Goal: Task Accomplishment & Management: Complete application form

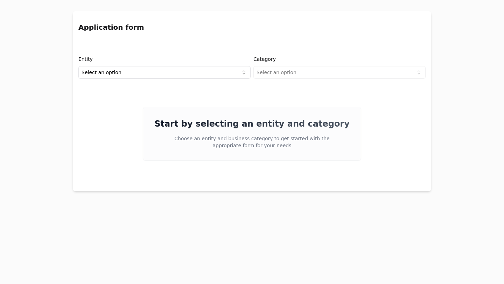
click at [247, 67] on html "Application form Entity Select an option Category Select an option Start by sel…" at bounding box center [252, 142] width 504 height 284
click at [304, 73] on html "Application form Entity Project or Company Category Select an option Start by s…" at bounding box center [252, 142] width 504 height 284
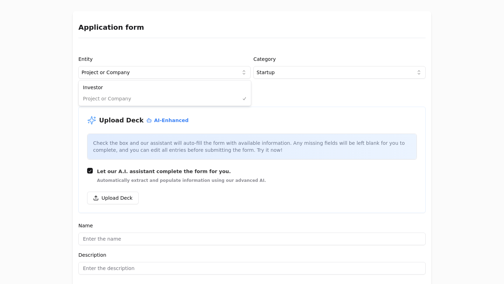
click at [242, 72] on html "Application form Entity Project or Company Category Startup Add new company det…" at bounding box center [252, 142] width 504 height 284
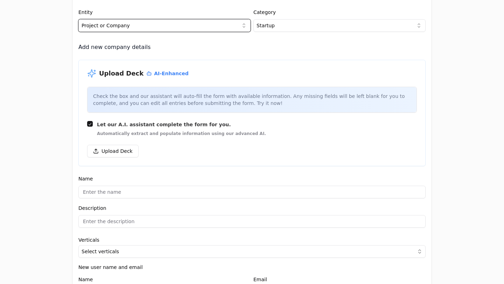
scroll to position [57, 0]
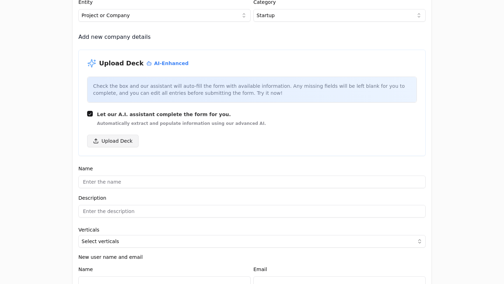
click at [123, 141] on button "Upload Deck" at bounding box center [112, 141] width 51 height 13
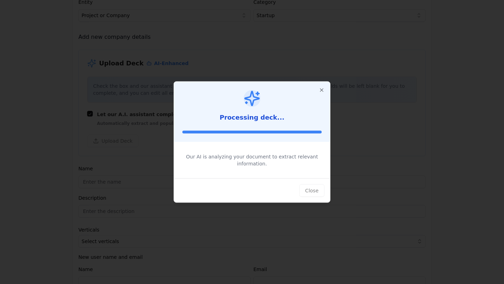
type input "trip promoter"
type input "Redefining how people book experiences."
type textarea "trip promoter empowers travel creators to become Promoters, turning their conte…"
type input "$330,000,000,000"
type input "$0"
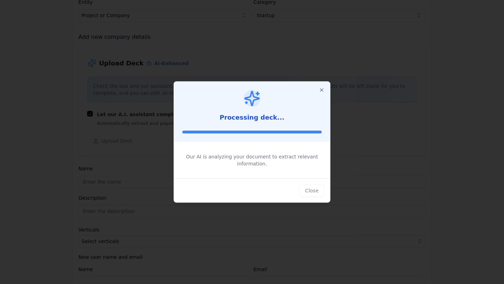
type input "$0"
type textarea "tripPromoter is a platform that allows travel creators to transform their conte…"
type textarea "Using a proprietary AI-powered product, reel2trip®, that turns user-generated c…"
type textarea "The platform operates on a B2B2C model, taking a 15% commission on the provider…"
type textarea "Target users are travel and lifestyle content creators including recreational, …"
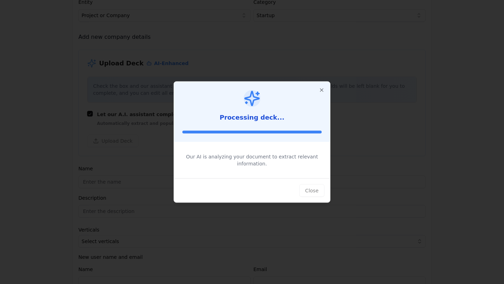
type textarea "Travel was the leading industry for influencer marketing engagement, with a sig…"
type textarea "There is a gap in converting travel inspiration into actual bookings; Influence…"
type textarea "Raising a $2M seed round to scale promoter acquisition, increase booking volume…"
type input "[URL][DOMAIN_NAME]"
type input "$0"
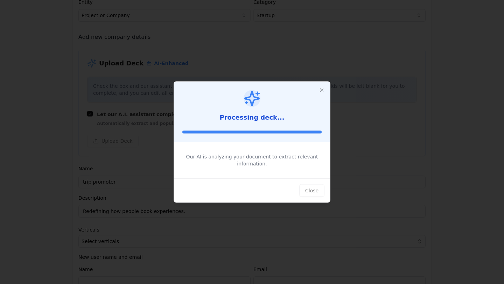
type textarea "The team is comprised of founders with deep expertise in tourism, travel tech e…"
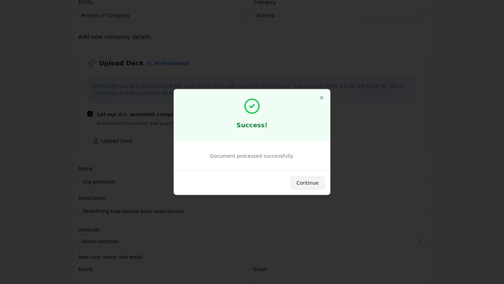
click at [314, 180] on button "Continue" at bounding box center [308, 183] width 34 height 13
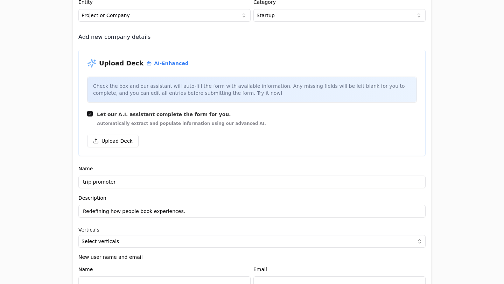
click at [93, 183] on input "trip promoter" at bounding box center [251, 182] width 347 height 13
type input "tripPromoter"
click at [112, 209] on input "Redefining how people book experiences." at bounding box center [251, 211] width 347 height 13
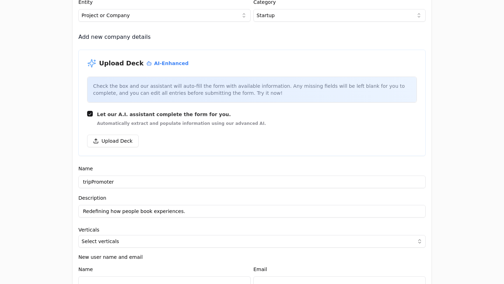
paste input "tripPromoter unlocks the billions left on the table by turning creator influenc…"
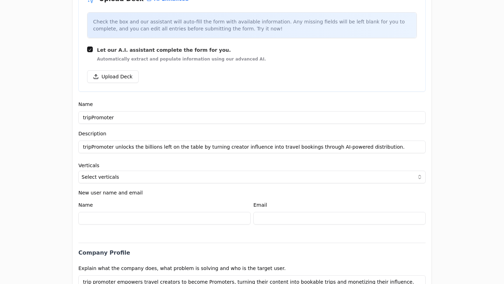
scroll to position [125, 0]
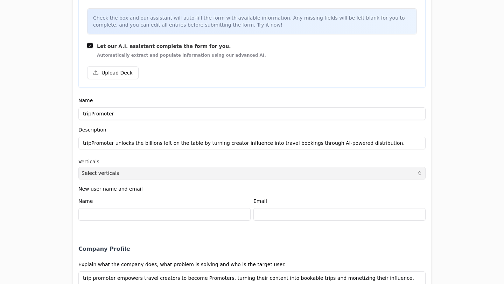
type input "tripPromoter unlocks the billions left on the table by turning creator influenc…"
click at [151, 178] on button "Select verticals" at bounding box center [251, 173] width 347 height 13
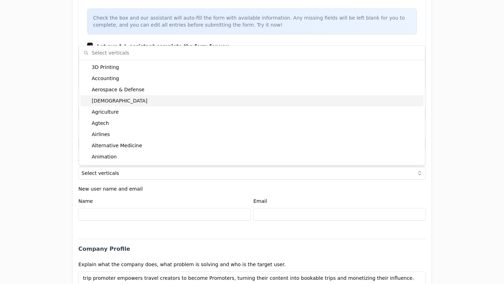
click at [159, 103] on div "[DEMOGRAPHIC_DATA]" at bounding box center [252, 100] width 343 height 11
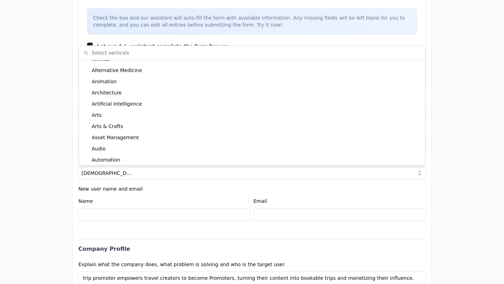
scroll to position [77, 0]
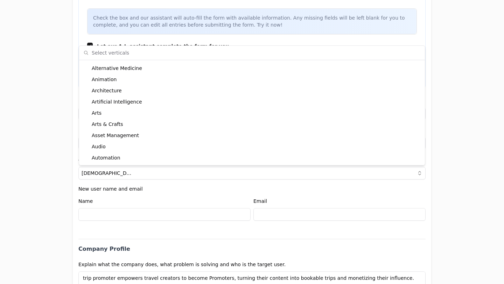
click at [159, 103] on div "Artificial Intelligence" at bounding box center [252, 101] width 343 height 11
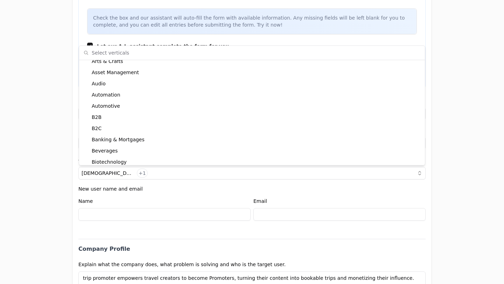
scroll to position [145, 0]
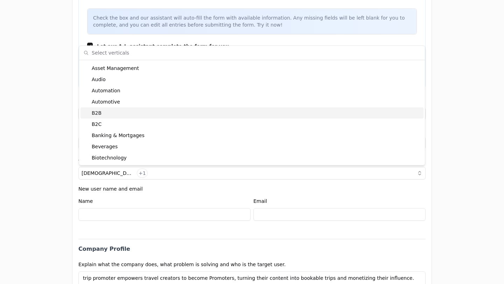
click at [159, 114] on div "B2B" at bounding box center [252, 112] width 343 height 11
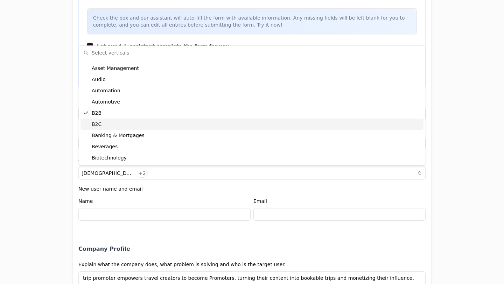
click at [160, 121] on div "B2C" at bounding box center [252, 124] width 343 height 11
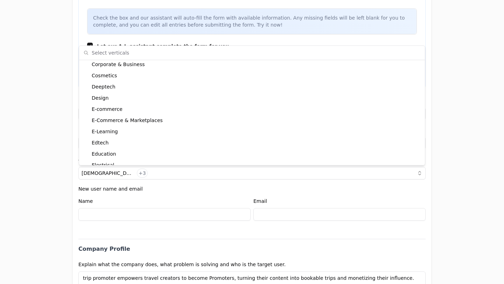
click at [165, 124] on div "E-Commerce & Marketplaces" at bounding box center [252, 120] width 343 height 11
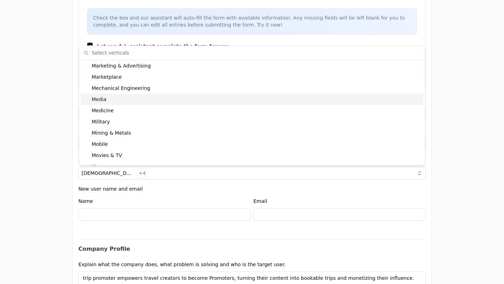
scroll to position [1098, 0]
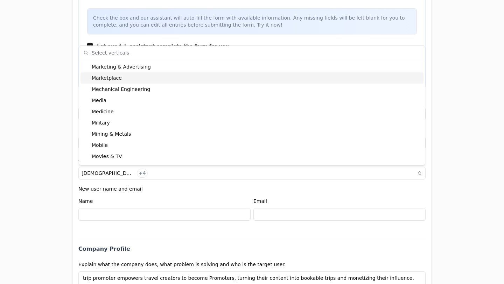
click at [120, 78] on div "Marketplace" at bounding box center [252, 77] width 343 height 11
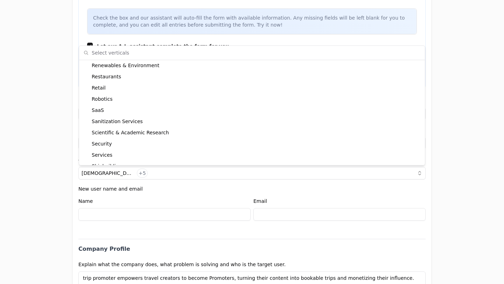
scroll to position [1469, 0]
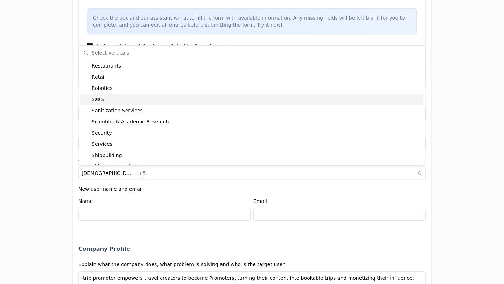
click at [169, 101] on div "SaaS" at bounding box center [252, 99] width 343 height 11
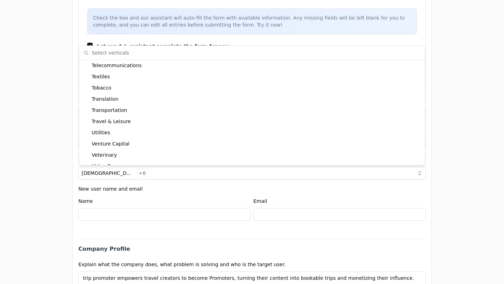
scroll to position [1653, 0]
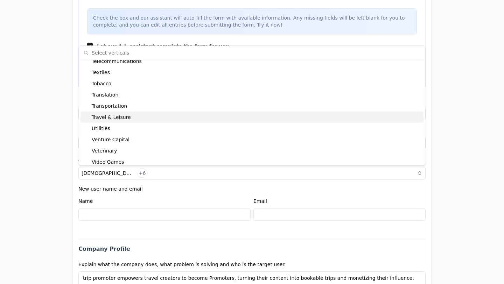
click at [174, 118] on div "Travel & Leisure" at bounding box center [252, 117] width 343 height 11
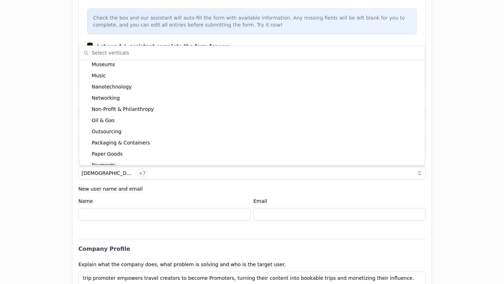
scroll to position [1690, 0]
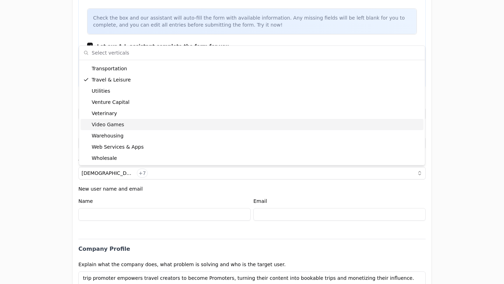
click at [448, 125] on div "Application form Entity Project or Company Category Startup Add new company det…" at bounding box center [252, 142] width 504 height 284
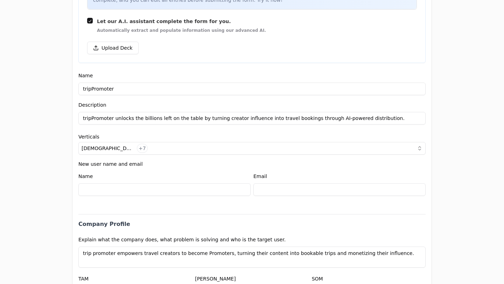
scroll to position [160, 0]
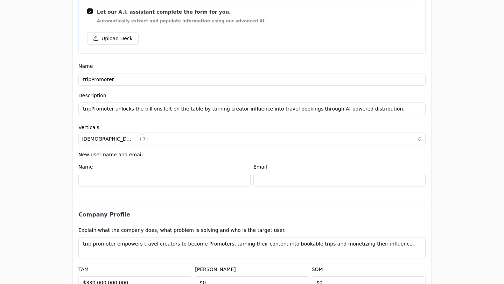
click at [161, 181] on input at bounding box center [164, 180] width 172 height 13
click at [453, 162] on div "Application form Entity Project or Company Category Startup Add new company det…" at bounding box center [252, 142] width 504 height 284
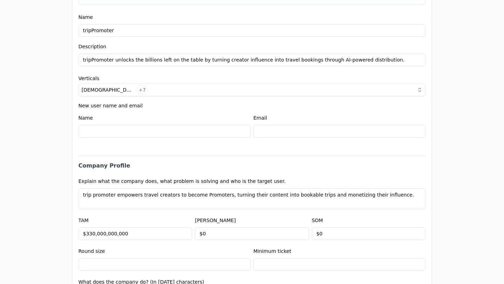
scroll to position [226, 0]
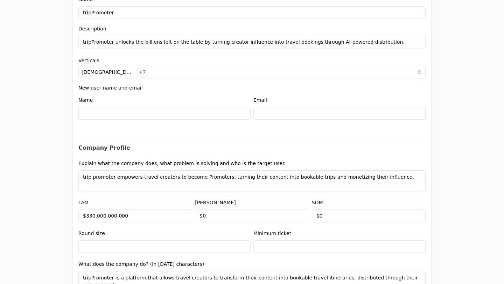
click at [139, 112] on input at bounding box center [164, 113] width 172 height 13
type input "[PERSON_NAME]"
type input "[PERSON_NAME][EMAIL_ADDRESS][DOMAIN_NAME]"
click at [453, 124] on div "Application form Entity Project or Company Category Startup Add new company det…" at bounding box center [252, 142] width 504 height 284
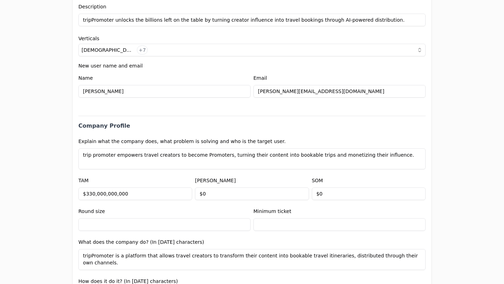
scroll to position [235, 0]
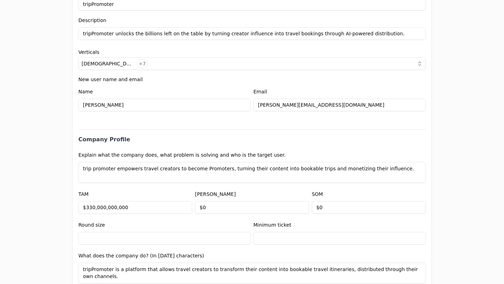
click at [165, 169] on textarea "trip promoter empowers travel creators to become Promoters, turning their conte…" at bounding box center [251, 172] width 347 height 21
paste textarea "is a platform transforming travel creators into Promoters, turning content into…"
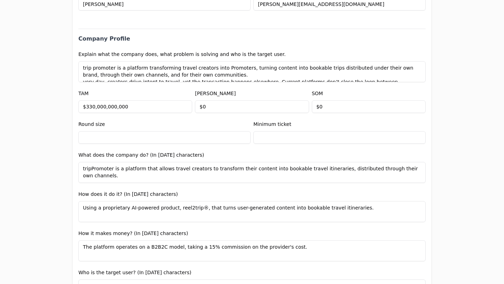
scroll to position [336, 0]
type textarea "trip promoter is a platform transforming travel creators into Promoters, turnin…"
click at [180, 139] on input "text" at bounding box center [164, 137] width 172 height 13
type input "$1,500,000"
click at [272, 139] on input "text" at bounding box center [339, 137] width 172 height 13
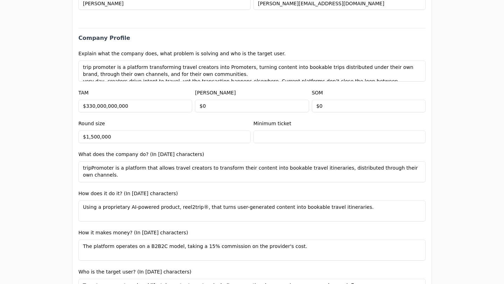
type input "$50,000"
click at [158, 169] on textarea "tripPromoter is a platform that allows travel creators to transform their conte…" at bounding box center [251, 171] width 347 height 21
paste textarea "promoter empowers travel creators to monetize their content and influence by fa…"
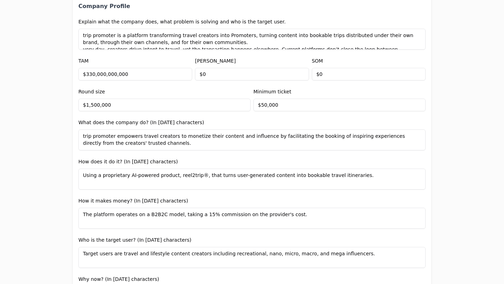
scroll to position [385, 0]
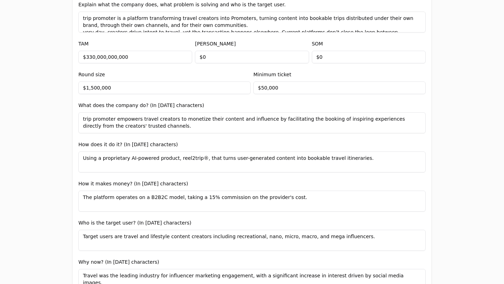
type textarea "trip promoter empowers travel creators to monetize their content and influence …"
drag, startPoint x: 350, startPoint y: 160, endPoint x: 79, endPoint y: 158, distance: 270.9
click at [79, 158] on textarea "Using a proprietary AI-powered product, reel2trip®, that turns user-generated c…" at bounding box center [251, 162] width 347 height 21
paste textarea "proprietary AI-powered technology reel2trip® and Audience Potential, it transfo…"
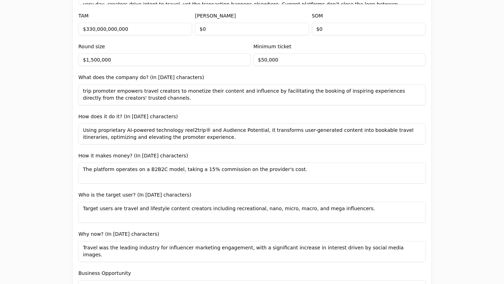
scroll to position [428, 0]
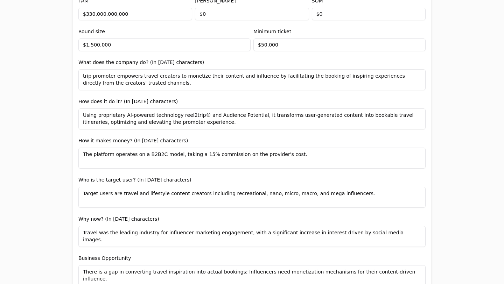
type textarea "Using proprietary AI-powered technology reel2trip® and Audience Potential, it t…"
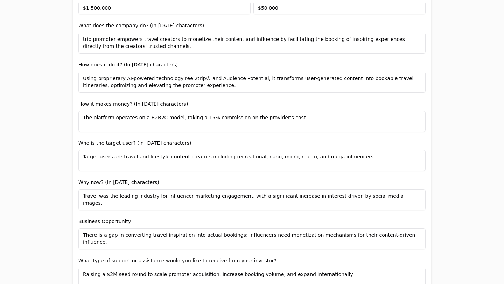
scroll to position [471, 0]
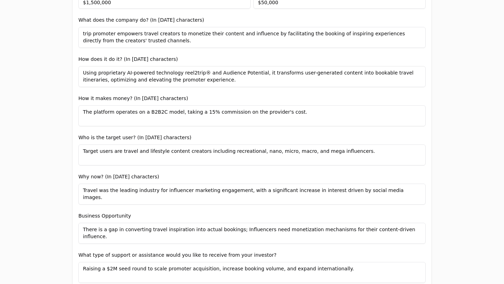
drag, startPoint x: 294, startPoint y: 113, endPoint x: 79, endPoint y: 113, distance: 215.3
click at [79, 113] on textarea "The platform operates on a B2B2C model, taking a 15% commission on the provider…" at bounding box center [251, 115] width 347 height 21
paste textarea "trip promoter operates on a B2B2C platform model, taking a commission on provid…"
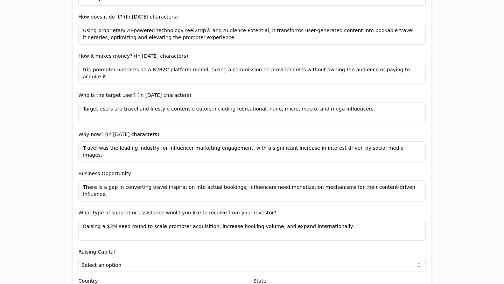
scroll to position [516, 0]
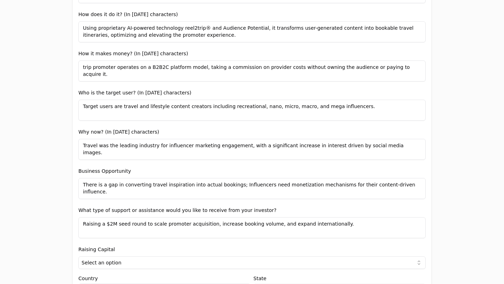
type textarea "trip promoter operates on a B2B2C platform model, taking a commission on provid…"
drag, startPoint x: 351, startPoint y: 106, endPoint x: 77, endPoint y: 77, distance: 274.9
click at [77, 77] on div "Entity Project or Company Category Startup Add new company details Upload Deck …" at bounding box center [252, 73] width 358 height 1079
paste textarea "he target users are travel creators who wish to monetize their influence, and t…"
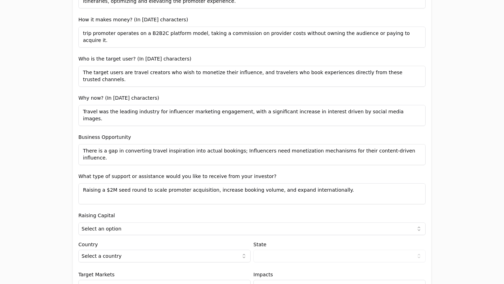
scroll to position [566, 0]
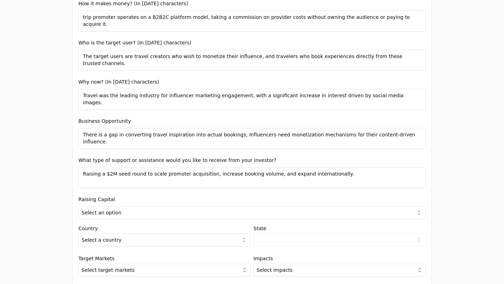
type textarea "The target users are travel creators who wish to monetize their influence, and …"
click at [146, 97] on textarea "Travel was the leading industry for influencer marketing engagement, with a sig…" at bounding box center [251, 99] width 347 height 21
paste textarea "he creator economy is booming, with billions of followers shaping travel decisi…"
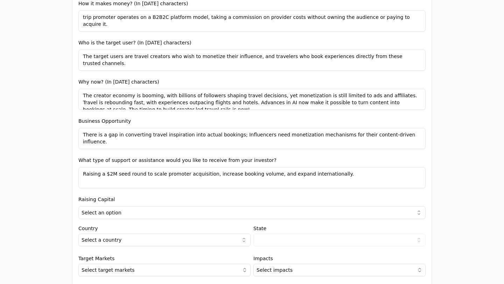
scroll to position [3, 0]
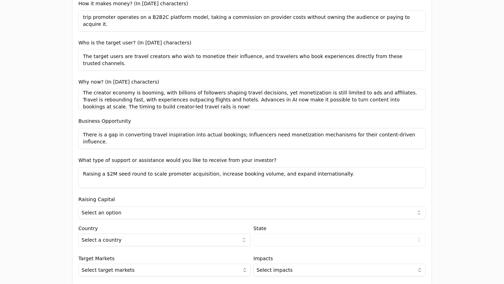
type textarea "The creator economy is booming, with billions of followers shaping travel decis…"
click at [138, 133] on textarea "There is a gap in converting travel inspiration into actual bookings; Influence…" at bounding box center [251, 138] width 347 height 21
paste textarea "With a market size of $330 billion for experiences globally, trip promoter seek…"
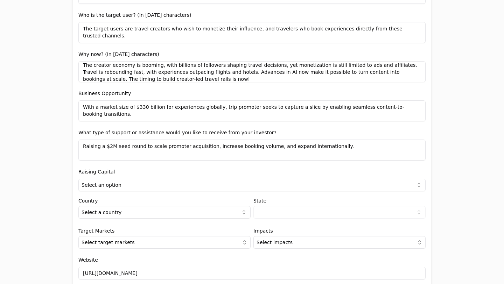
scroll to position [599, 0]
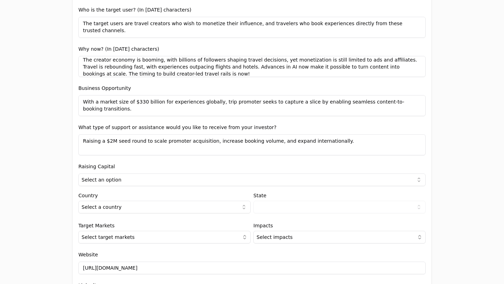
type textarea "With a market size of $330 billion for experiences globally, trip promoter seek…"
click at [120, 140] on textarea "Raising a $2M seed round to scale promoter acquisition, increase booking volume…" at bounding box center [251, 144] width 347 height 21
paste textarea "trip promoter is seeking a $1.5"
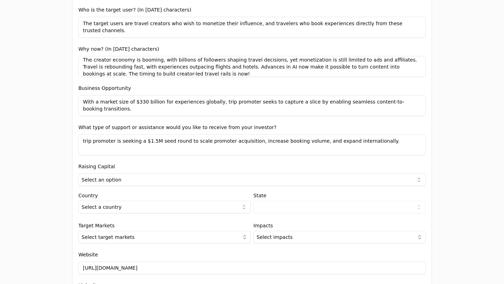
click at [94, 142] on textarea "trip promoter is seeking a $1.5M seed round to scale promoter acquisition, incr…" at bounding box center [251, 144] width 347 height 21
type textarea "tripPromoter is seeking a $1.5M seed round to scale promoter acquisition, incre…"
click at [452, 137] on div "Application form Entity Project or Company Category Startup Add new company det…" at bounding box center [252, 142] width 504 height 284
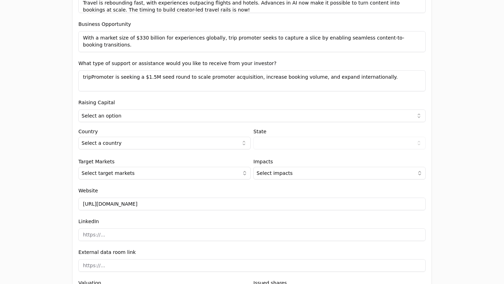
scroll to position [663, 0]
click at [222, 119] on html "Application form Entity Project or Company Category Startup Add new company det…" at bounding box center [252, 142] width 504 height 284
click at [177, 140] on html "Application form Entity Project or Company Category Startup Add new company det…" at bounding box center [252, 142] width 504 height 284
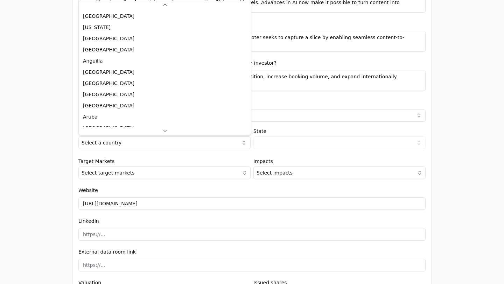
scroll to position [45, 0]
select select "1d353006-4738-4b62-8191-e6fb0769daa5"
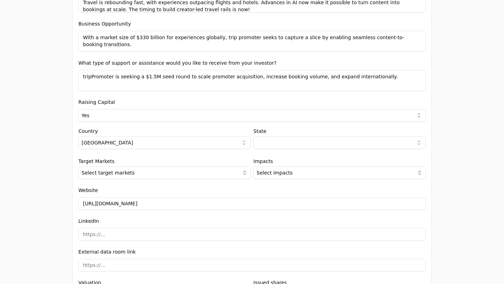
click at [283, 143] on html "Application form Entity Project or Company Category Startup Add new company det…" at bounding box center [252, 142] width 504 height 284
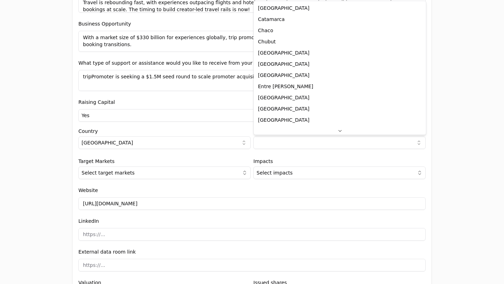
select select "C"
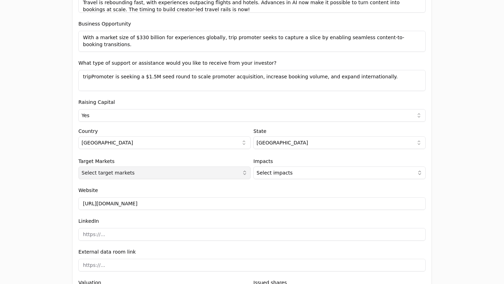
click at [236, 169] on button "Select target markets" at bounding box center [164, 173] width 172 height 13
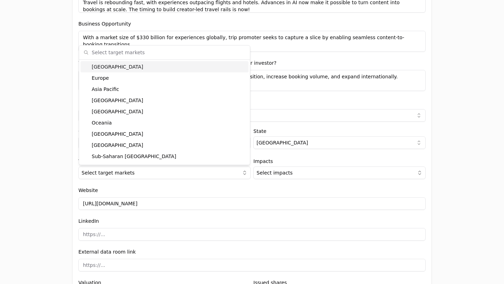
click at [213, 69] on div "[GEOGRAPHIC_DATA]" at bounding box center [165, 66] width 168 height 11
click at [195, 76] on div "Europe" at bounding box center [165, 77] width 168 height 11
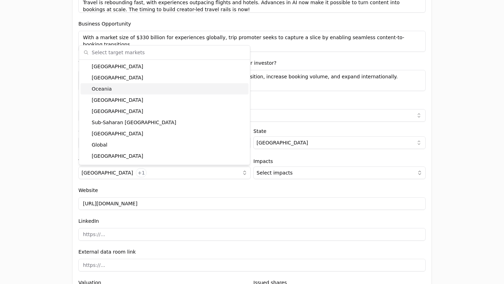
scroll to position [34, 0]
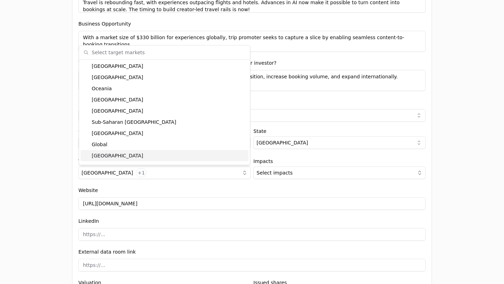
click at [176, 151] on div "[GEOGRAPHIC_DATA]" at bounding box center [165, 155] width 168 height 11
click at [302, 170] on button "Select impacts" at bounding box center [339, 173] width 172 height 13
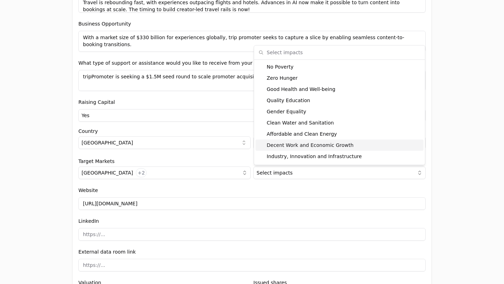
click at [349, 145] on div "Decent Work and Economic Growth" at bounding box center [340, 145] width 168 height 11
click at [457, 159] on div "Application form Entity Project or Company Category Startup Add new company det…" at bounding box center [252, 142] width 504 height 284
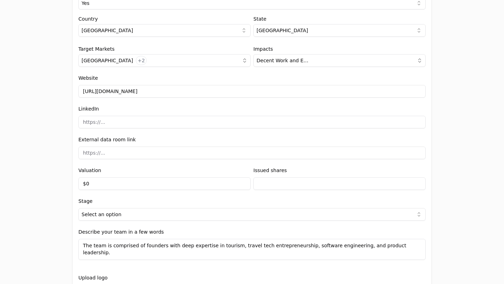
scroll to position [778, 0]
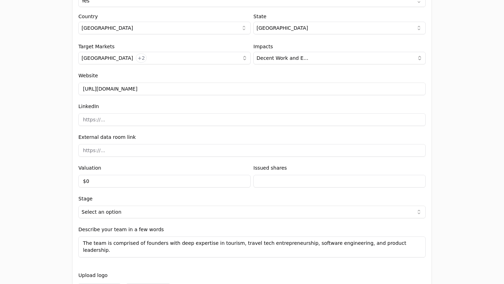
click at [159, 119] on input at bounding box center [251, 119] width 347 height 13
type input "[URL][DOMAIN_NAME]"
click at [437, 135] on div "Application form Entity Project or Company Category Startup Add new company det…" at bounding box center [252, 142] width 504 height 284
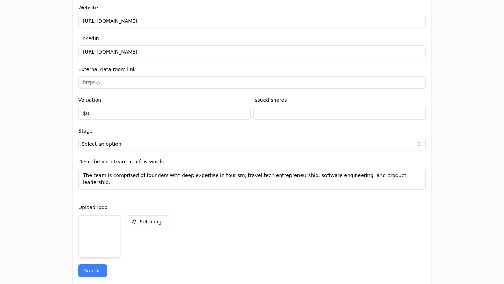
scroll to position [846, 0]
click at [115, 118] on input "$0" at bounding box center [164, 113] width 172 height 13
click at [108, 113] on input "$0" at bounding box center [164, 113] width 172 height 13
click at [100, 112] on input "text" at bounding box center [164, 113] width 172 height 13
type input "$6,000,000"
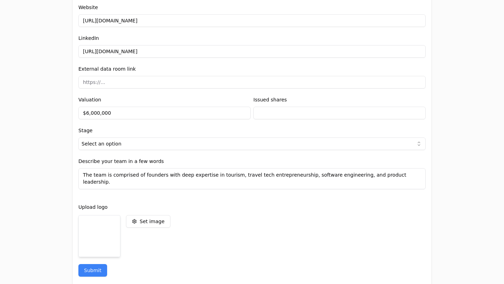
click at [283, 115] on input "text" at bounding box center [339, 113] width 172 height 13
click at [456, 114] on div "Application form Entity Project or Company Category Startup Add new company det…" at bounding box center [252, 142] width 504 height 284
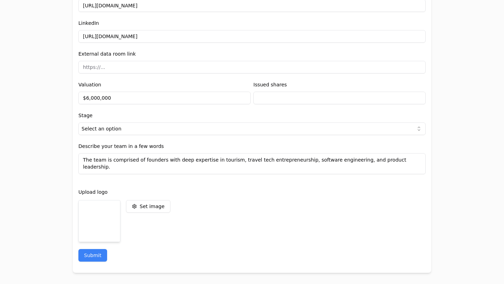
click at [338, 131] on html "Application form Entity Project or Company Category Startup Add new company det…" at bounding box center [252, 142] width 504 height 284
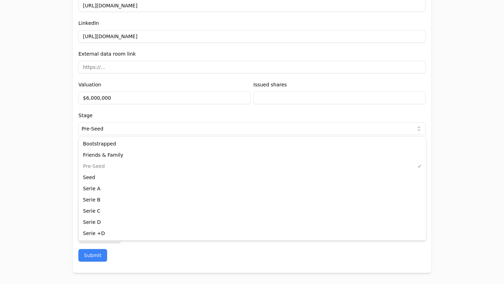
click at [158, 134] on html "Application form Entity Project or Company Category Startup Add new company det…" at bounding box center [252, 142] width 504 height 284
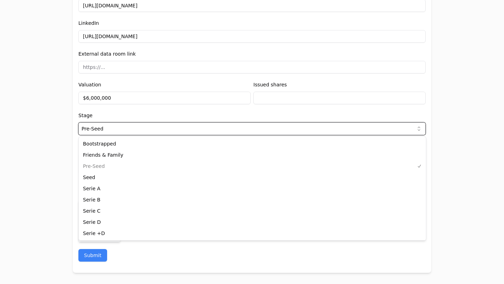
click at [37, 135] on html "Application form Entity Project or Company Category Startup Add new company det…" at bounding box center [252, 142] width 504 height 284
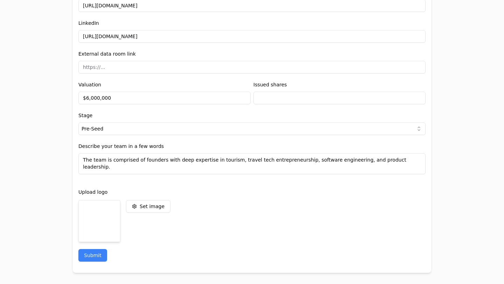
click at [147, 131] on html "Application form Entity Project or Company Category Startup Add new company det…" at bounding box center [252, 142] width 504 height 284
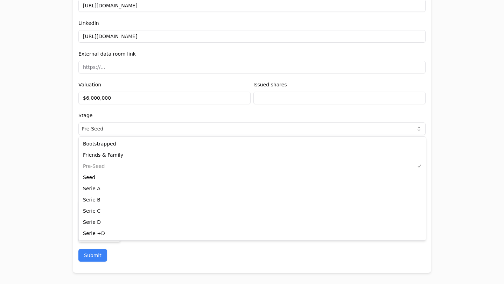
select select "738ef700-f130-44e3-98e2-a96b6b0c1128"
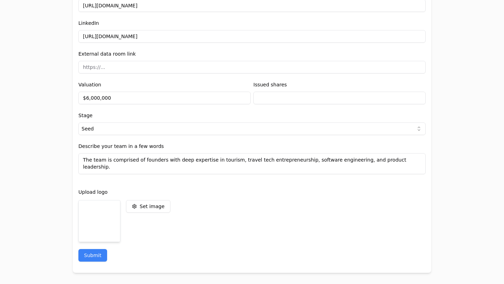
click at [164, 161] on textarea "The team is comprised of founders with deep expertise in tourism, travel tech e…" at bounding box center [251, 163] width 347 height 21
paste textarea "ncludes [PERSON_NAME] (Co-Founder & CEO), [PERSON_NAME] (Co-Founder & COO)and […"
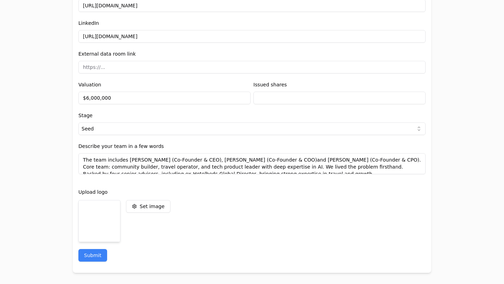
scroll to position [10, 0]
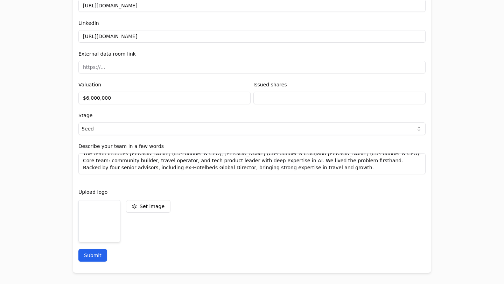
type textarea "The team includes [PERSON_NAME] (Co-Founder & CEO), [PERSON_NAME] (Co-Founder &…"
click at [92, 255] on button "Submit" at bounding box center [92, 255] width 29 height 13
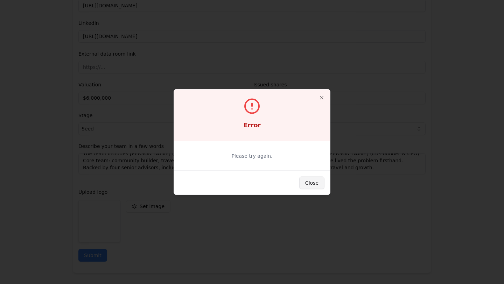
click at [314, 183] on button "Close" at bounding box center [311, 183] width 25 height 13
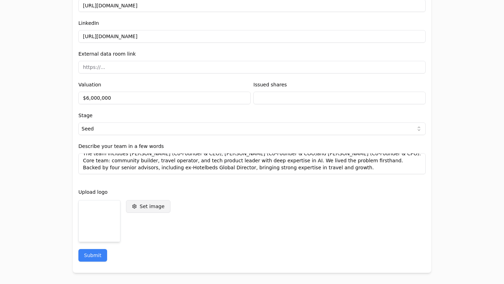
click at [141, 208] on div "Set image" at bounding box center [152, 206] width 25 height 7
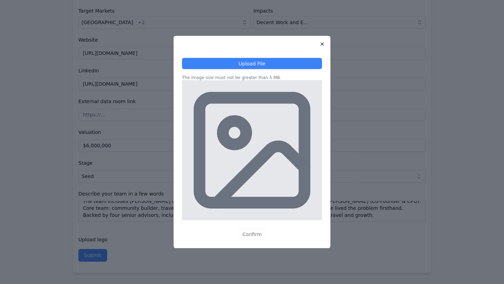
scroll to position [814, 0]
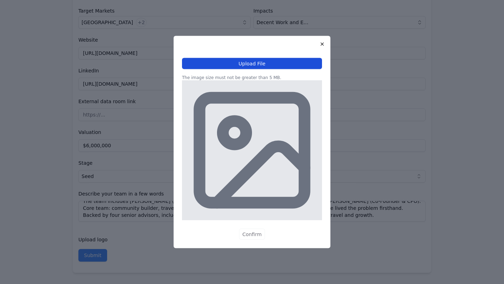
click at [296, 65] on button "Upload File" at bounding box center [252, 63] width 140 height 11
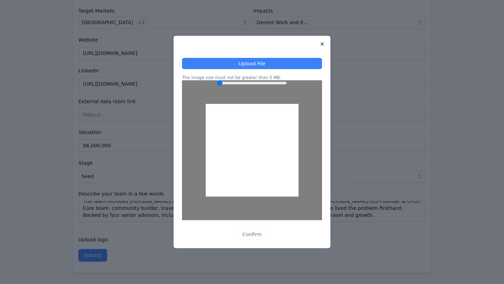
drag, startPoint x: 266, startPoint y: 159, endPoint x: 260, endPoint y: 214, distance: 55.3
click at [260, 214] on div at bounding box center [252, 151] width 140 height 140
click at [255, 233] on button "Confirm" at bounding box center [252, 234] width 26 height 11
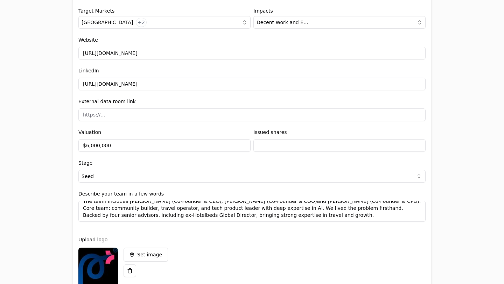
scroll to position [859, 0]
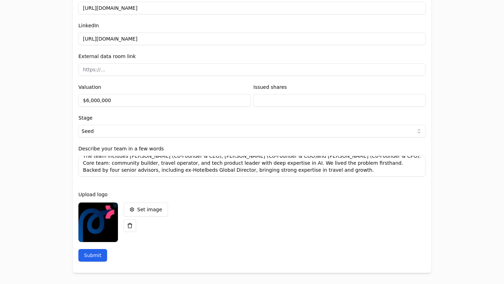
click at [99, 254] on button "Submit" at bounding box center [92, 255] width 29 height 13
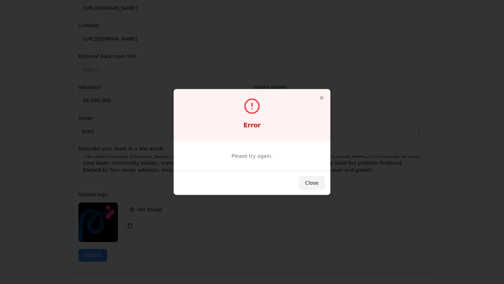
click at [312, 186] on button "Close" at bounding box center [311, 183] width 25 height 13
